Goal: Task Accomplishment & Management: Complete application form

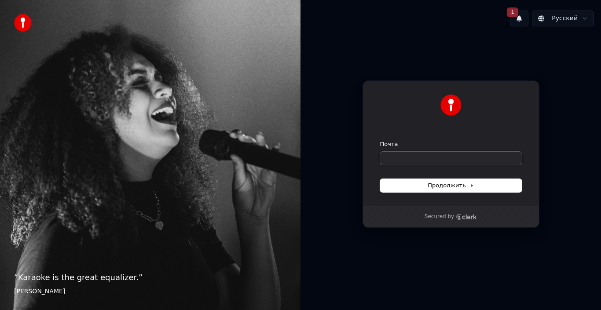
click at [440, 153] on input "Почта" at bounding box center [451, 158] width 142 height 13
click at [444, 158] on input "Почта" at bounding box center [451, 158] width 142 height 13
click at [518, 15] on span "1" at bounding box center [512, 12] width 11 height 10
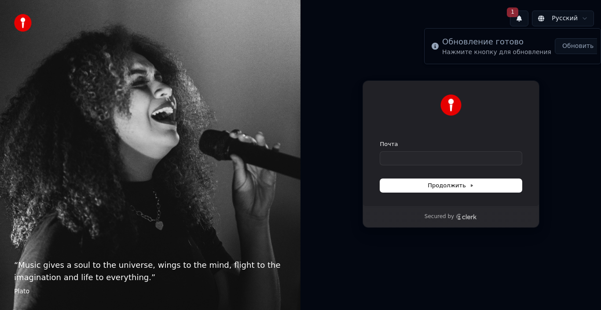
click at [502, 48] on div "Обновление готово" at bounding box center [496, 42] width 109 height 12
click at [574, 47] on button "Обновить" at bounding box center [578, 46] width 46 height 16
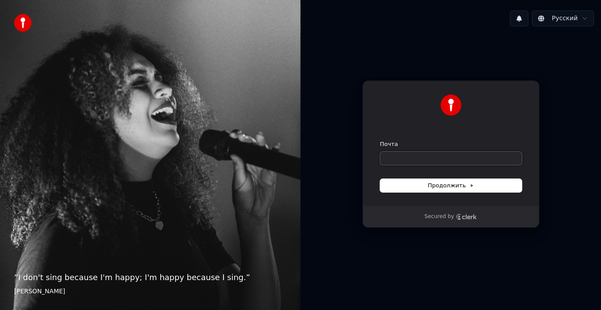
click at [450, 157] on input "Почта" at bounding box center [451, 158] width 142 height 13
type input "*"
click at [450, 191] on button "Продолжить" at bounding box center [451, 185] width 142 height 13
type input "**********"
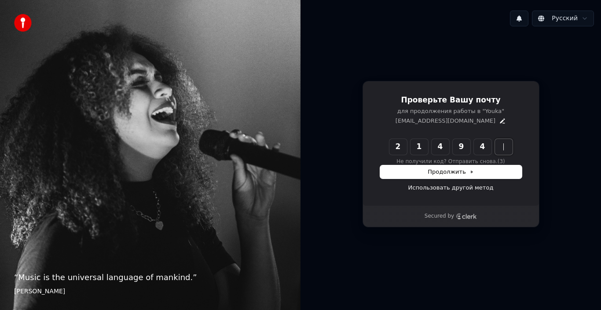
type input "******"
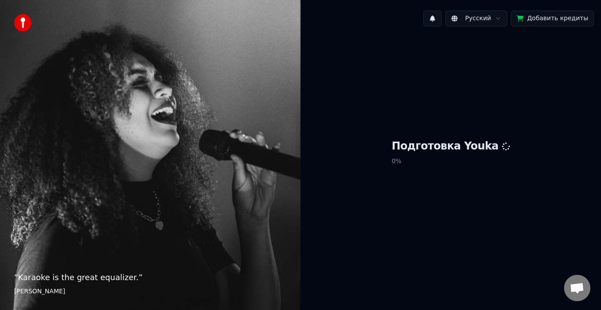
click at [553, 18] on button "Добавить кредиты" at bounding box center [552, 19] width 83 height 16
click at [442, 20] on button at bounding box center [432, 19] width 18 height 16
click at [580, 288] on span "Открытый чат" at bounding box center [577, 289] width 15 height 12
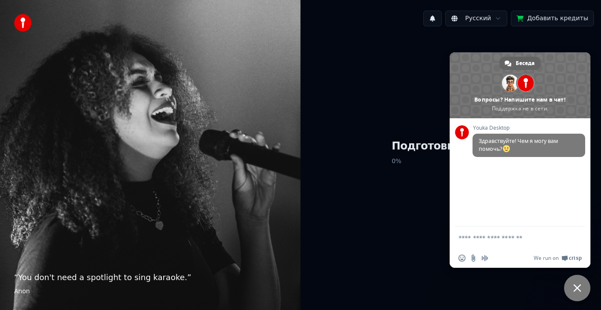
click at [492, 239] on textarea "Отправьте сообщение..." at bounding box center [511, 238] width 104 height 8
click at [524, 301] on div "Русский Добавить кредиты Подготовка Youka 0 %" at bounding box center [451, 155] width 301 height 310
click at [573, 287] on span "Закрыть чат" at bounding box center [577, 288] width 26 height 26
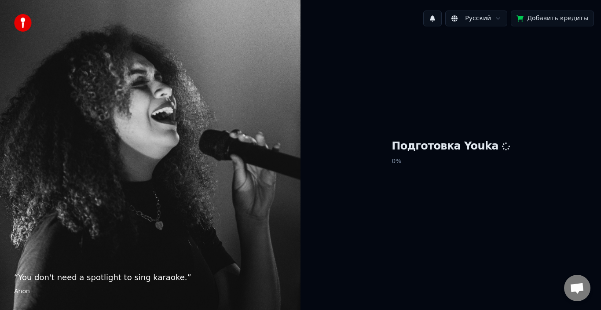
click at [574, 290] on span "Открытый чат" at bounding box center [577, 289] width 15 height 12
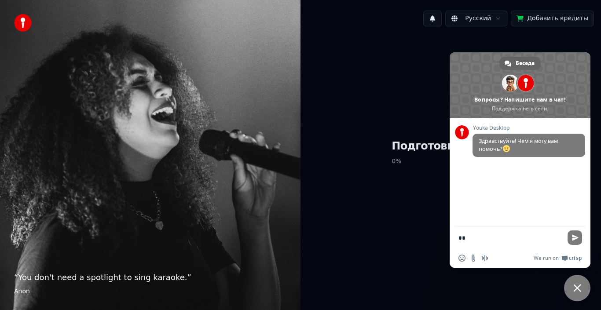
type textarea "*"
type textarea "**********"
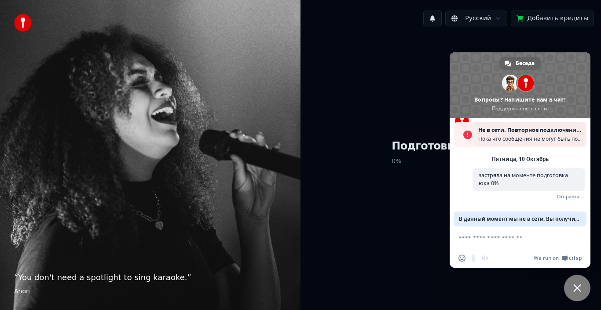
scroll to position [11, 0]
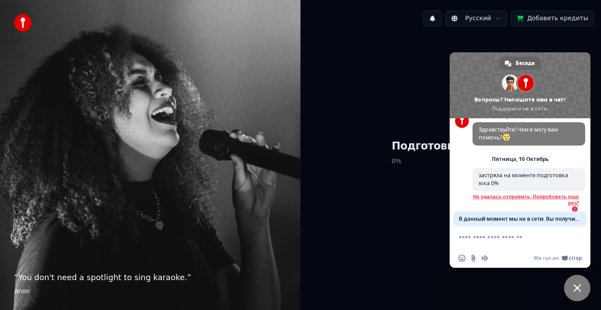
click at [576, 291] on span "Закрыть чат" at bounding box center [578, 288] width 8 height 8
